Goal: Information Seeking & Learning: Learn about a topic

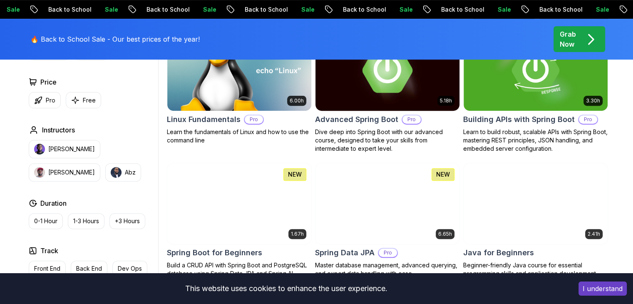
scroll to position [333, 0]
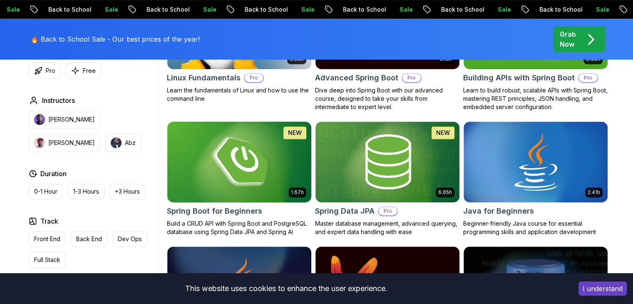
click at [226, 172] on img at bounding box center [239, 161] width 151 height 84
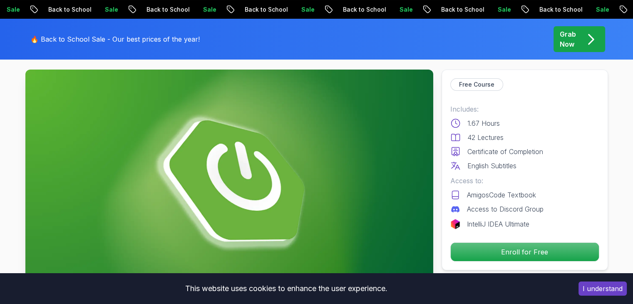
scroll to position [83, 0]
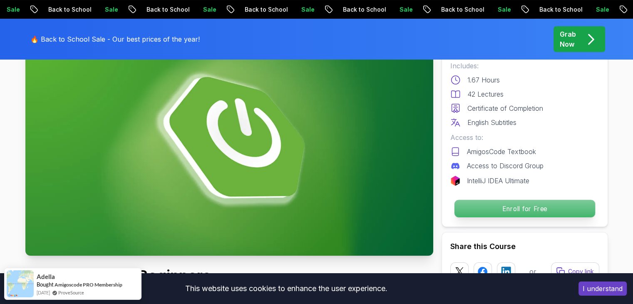
click at [531, 205] on p "Enroll for Free" at bounding box center [524, 208] width 141 height 17
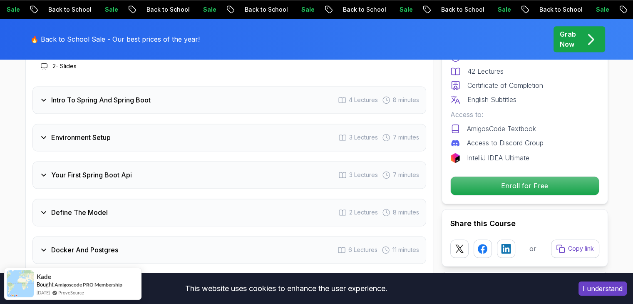
scroll to position [1192, 0]
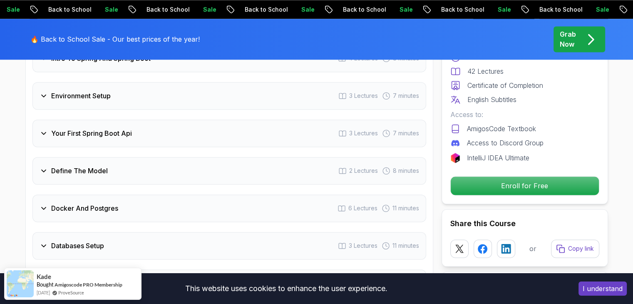
click at [43, 204] on icon at bounding box center [44, 208] width 8 height 8
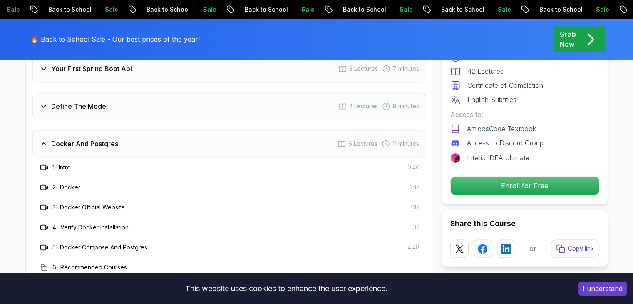
scroll to position [1233, 0]
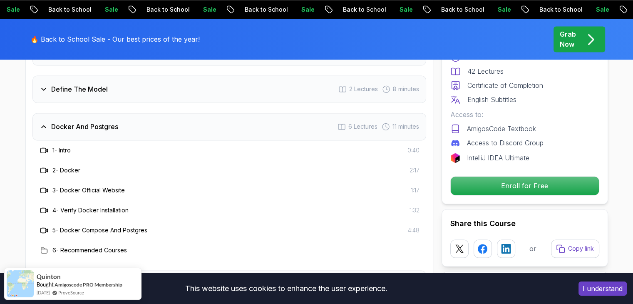
click at [47, 122] on icon at bounding box center [44, 126] width 8 height 8
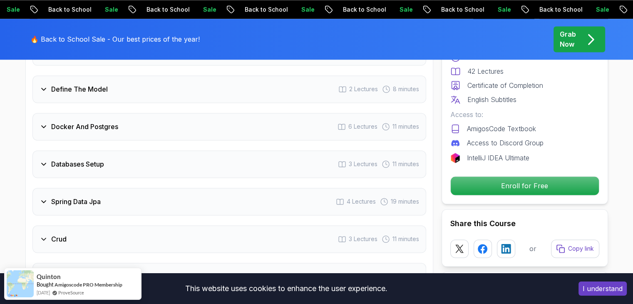
click at [56, 84] on h3 "Define The Model" at bounding box center [79, 89] width 57 height 10
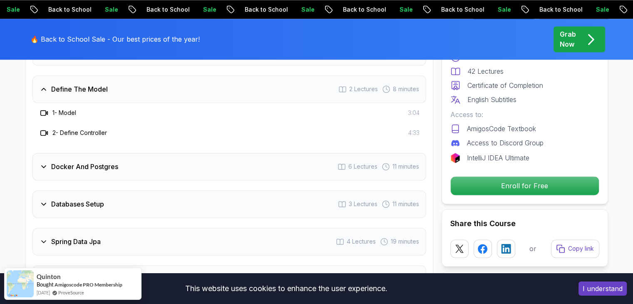
click at [56, 84] on h3 "Define The Model" at bounding box center [79, 89] width 57 height 10
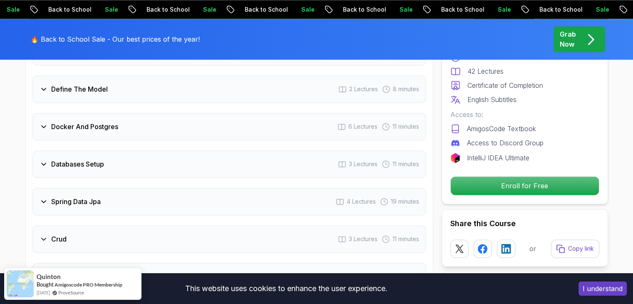
click at [65, 196] on h3 "Spring Data Jpa" at bounding box center [76, 201] width 50 height 10
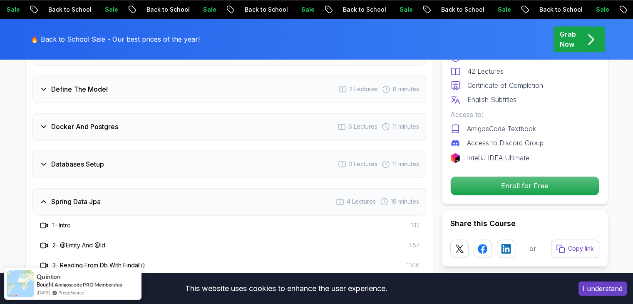
click at [65, 196] on h3 "Spring Data Jpa" at bounding box center [76, 201] width 50 height 10
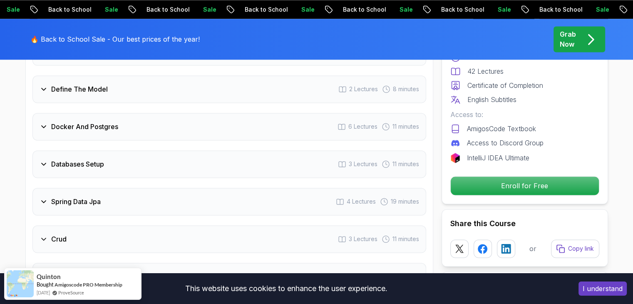
click at [72, 159] on h3 "Databases Setup" at bounding box center [77, 164] width 53 height 10
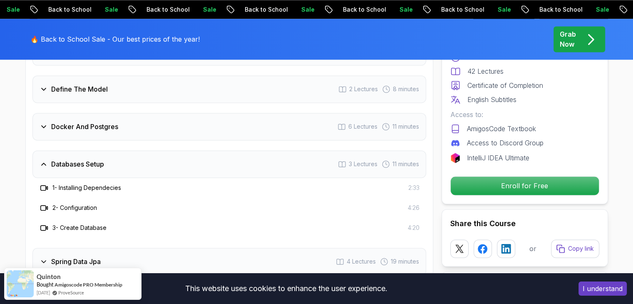
click at [72, 159] on h3 "Databases Setup" at bounding box center [77, 164] width 53 height 10
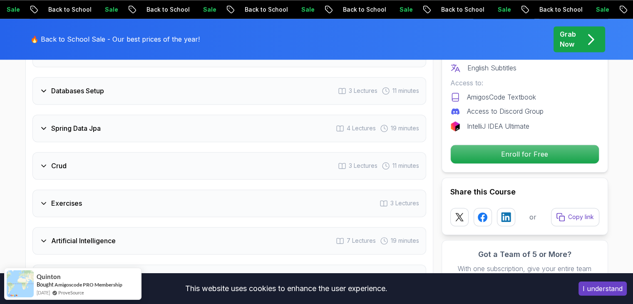
scroll to position [1316, 0]
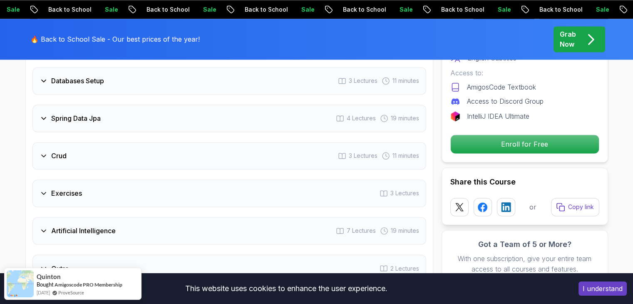
click at [64, 188] on h3 "Exercises" at bounding box center [66, 193] width 31 height 10
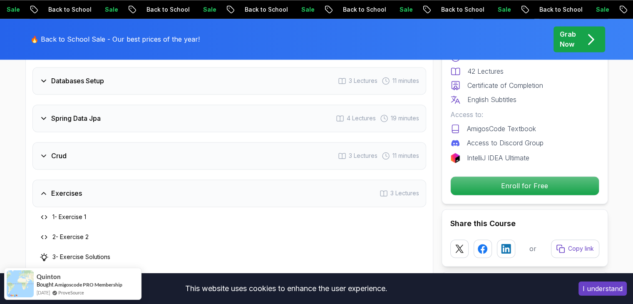
click at [64, 188] on h3 "Exercises" at bounding box center [66, 193] width 31 height 10
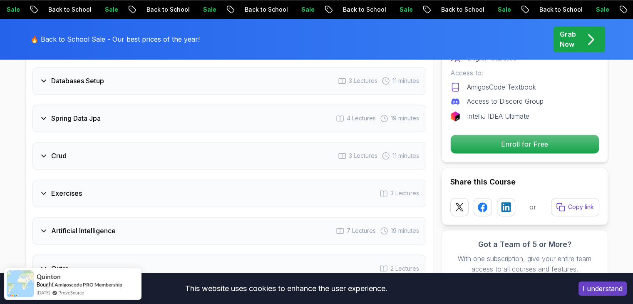
click at [72, 228] on div "Artificial Intelligence 7 Lectures 19 minutes" at bounding box center [229, 230] width 394 height 27
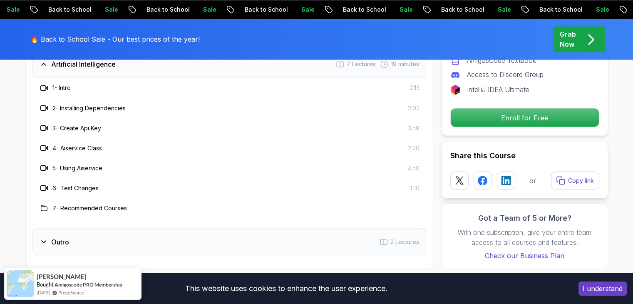
scroll to position [1441, 0]
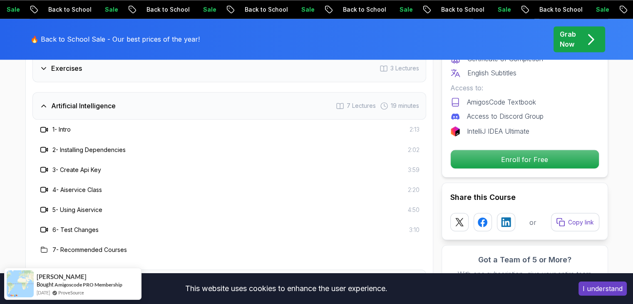
click at [97, 101] on h3 "Artificial Intelligence" at bounding box center [83, 106] width 64 height 10
